Goal: Task Accomplishment & Management: Manage account settings

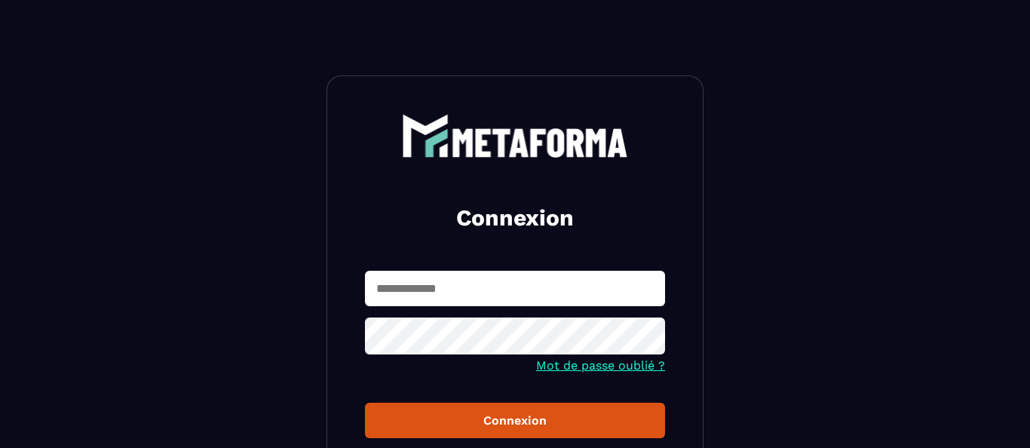
type input "**********"
click at [464, 417] on div "Connexion" at bounding box center [515, 420] width 276 height 14
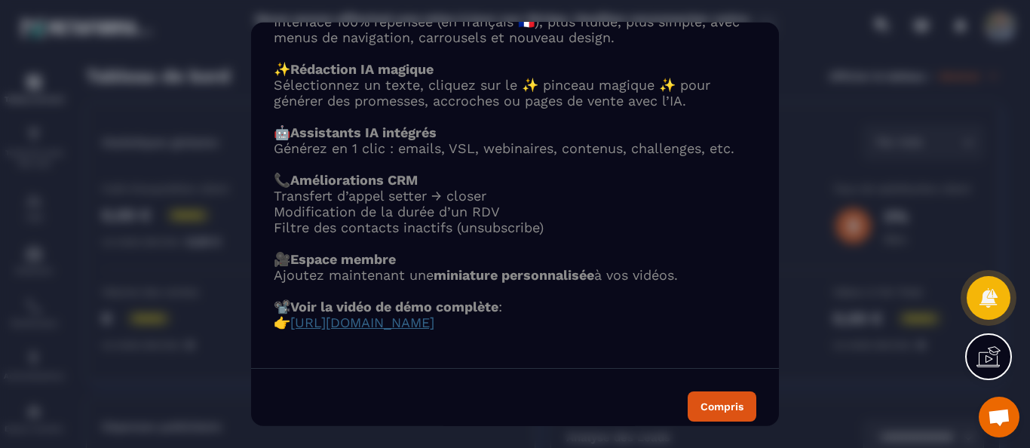
scroll to position [205, 0]
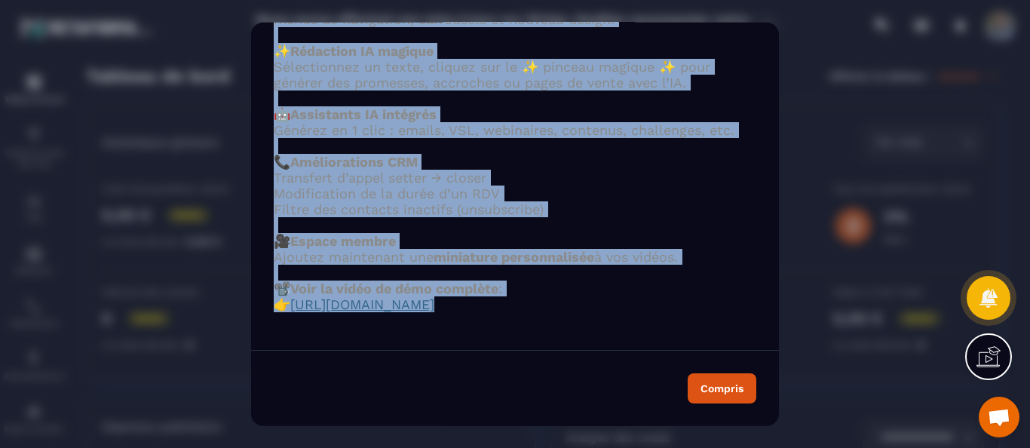
drag, startPoint x: 274, startPoint y: 92, endPoint x: 458, endPoint y: 339, distance: 307.7
click at [458, 339] on div "🚀 METAFORMA passe en version 1.3 ! Voici toutes les nouveautés qui améliorent v…" at bounding box center [515, 157] width 528 height 537
copy div "Voici toutes les nouveautés qui améliorent votre expérience 👇 ✅ Nouvel éditeur …"
click at [721, 395] on button "Compris" at bounding box center [722, 388] width 69 height 30
